Goal: Register for event/course

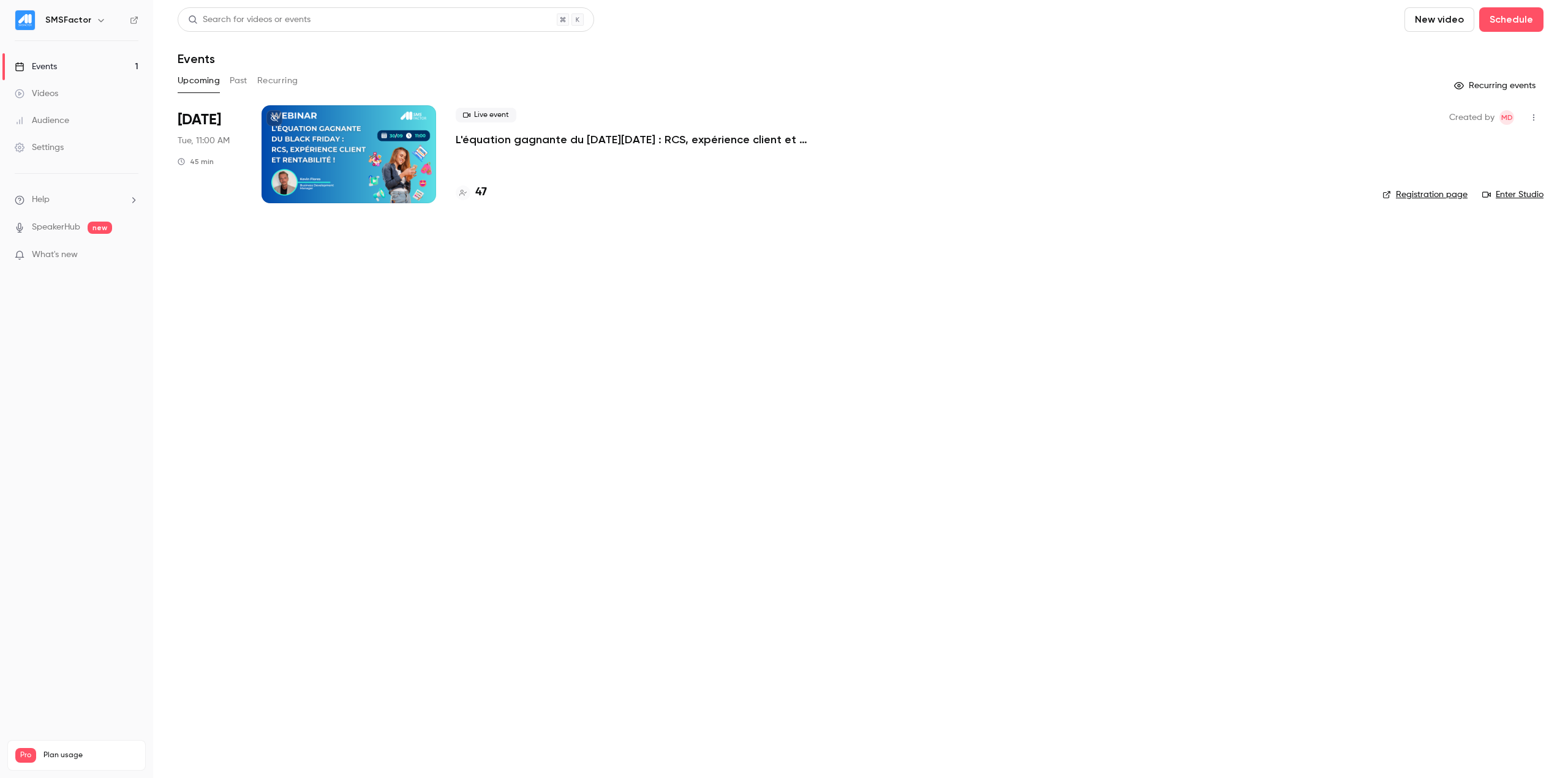
click at [550, 133] on p "L'équation gagnante du [DATE][DATE] : RCS, expérience client et rentabilité !" at bounding box center [639, 140] width 368 height 14
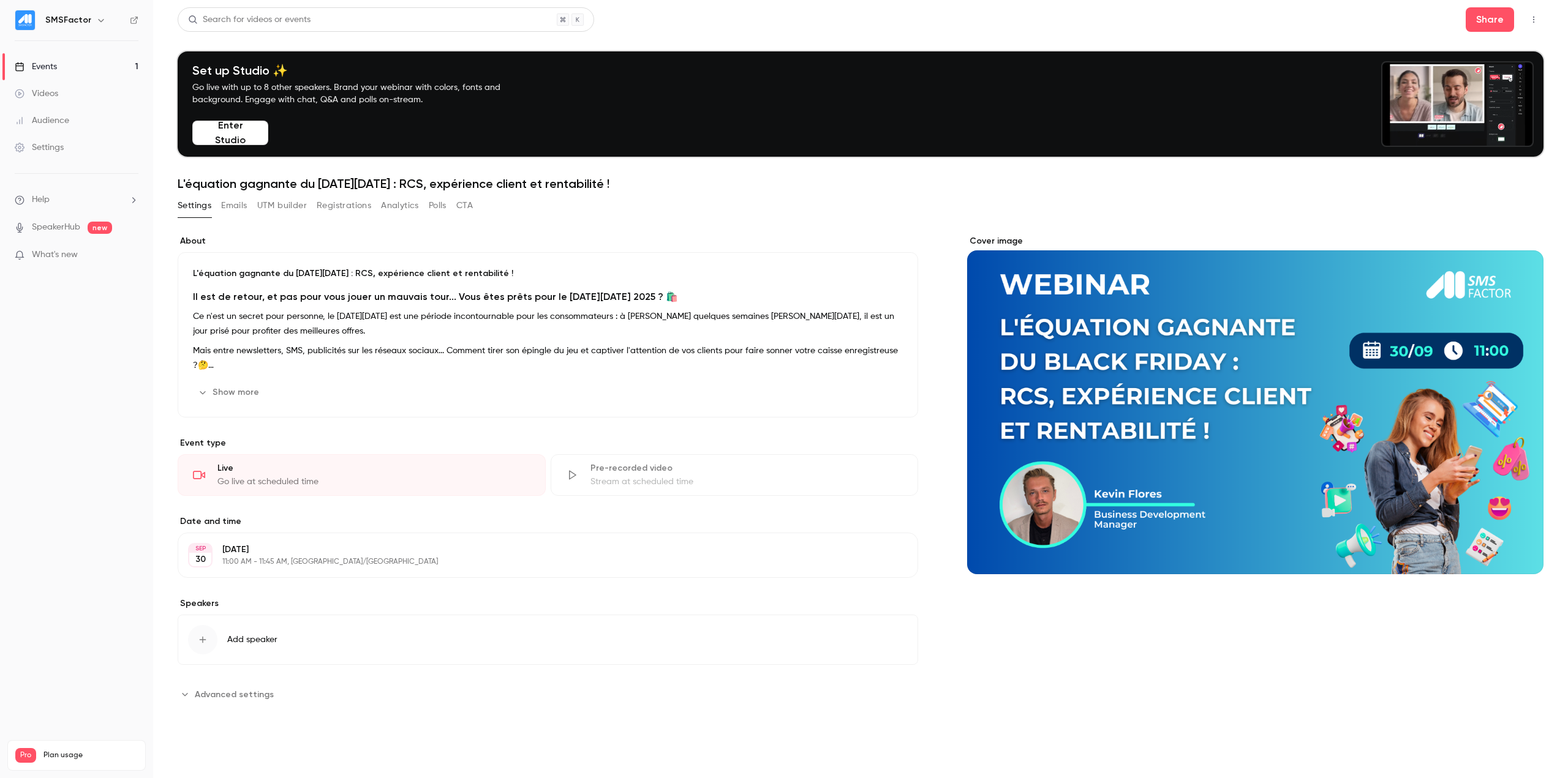
click at [346, 214] on button "Registrations" at bounding box center [344, 205] width 55 height 19
